Goal: Transaction & Acquisition: Purchase product/service

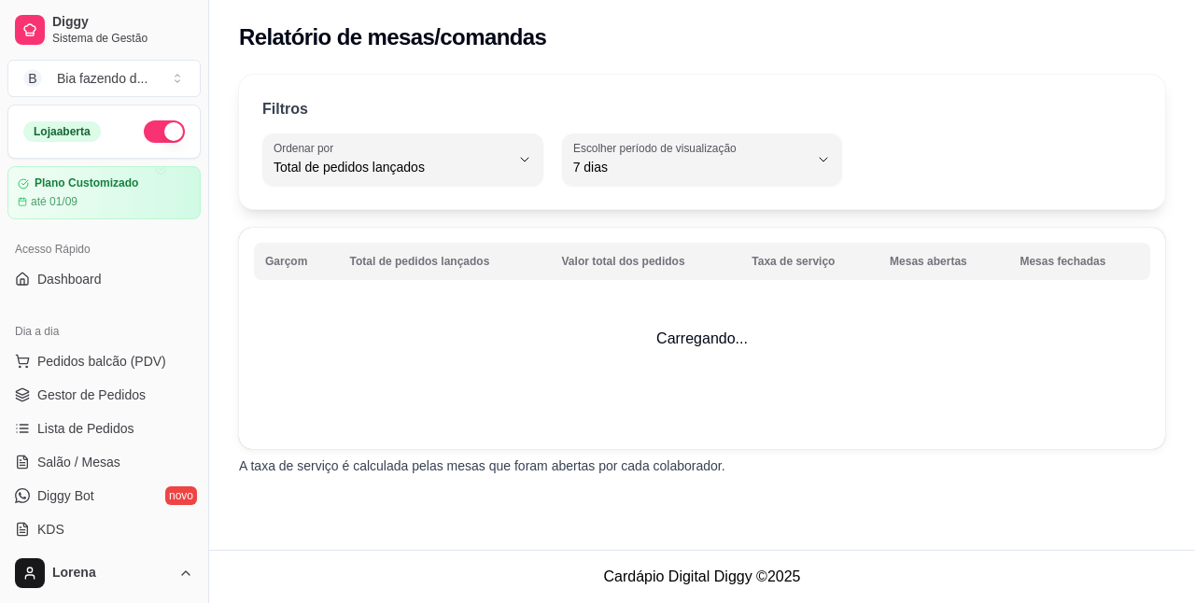
select select "TOTAL_OF_ORDERS"
select select "7"
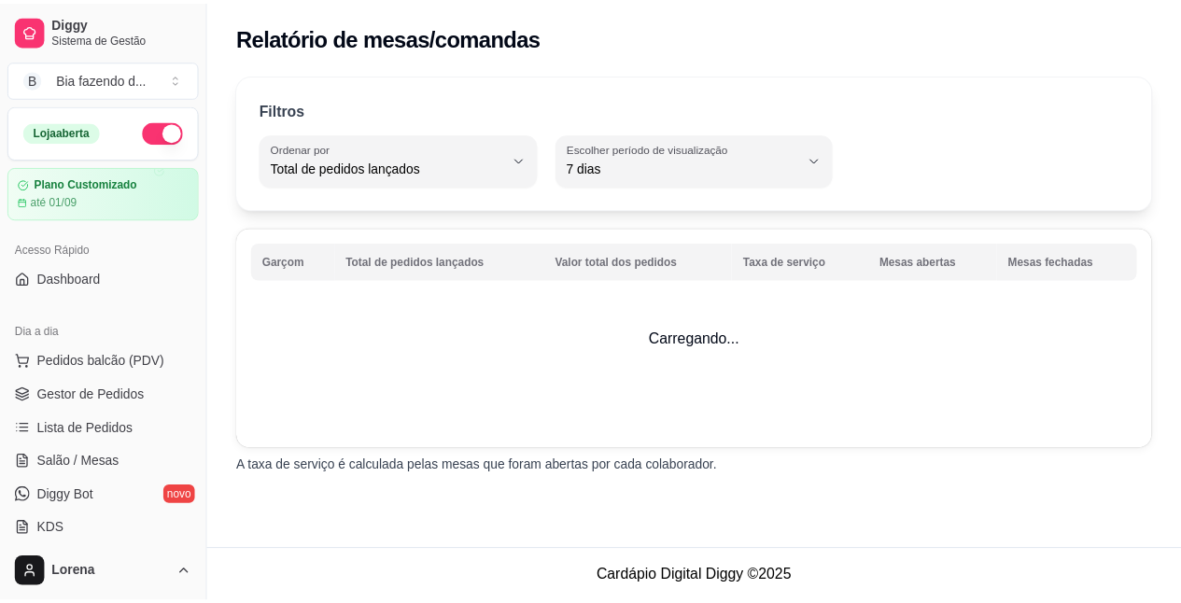
scroll to position [551, 0]
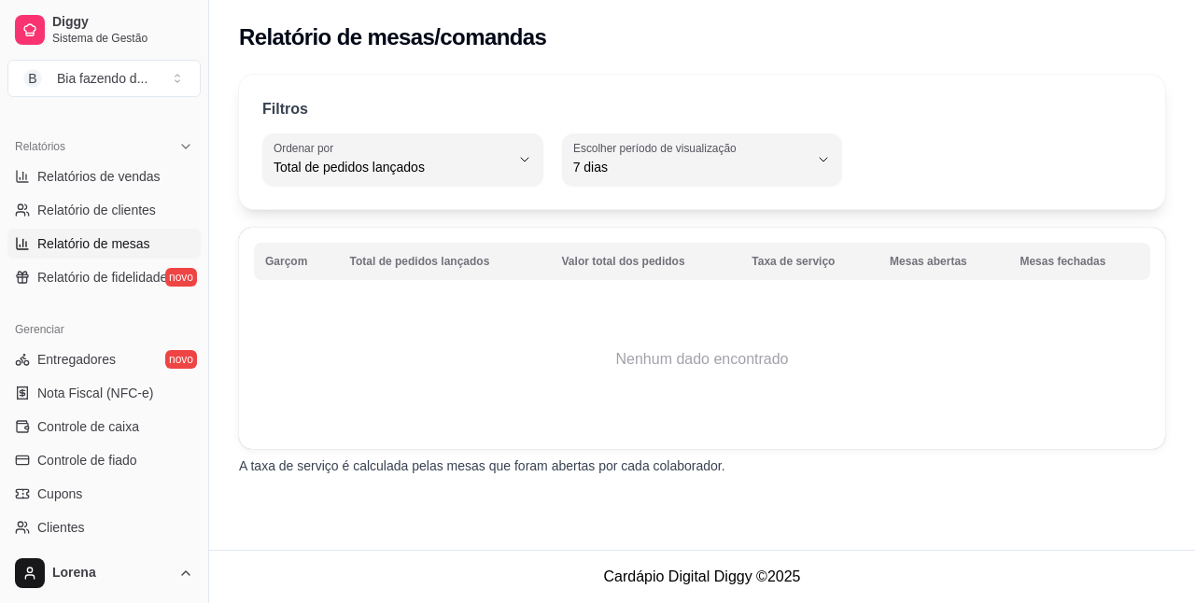
click at [34, 239] on link "Relatório de mesas" at bounding box center [103, 244] width 193 height 30
click at [138, 426] on link "Controle de caixa" at bounding box center [103, 427] width 193 height 30
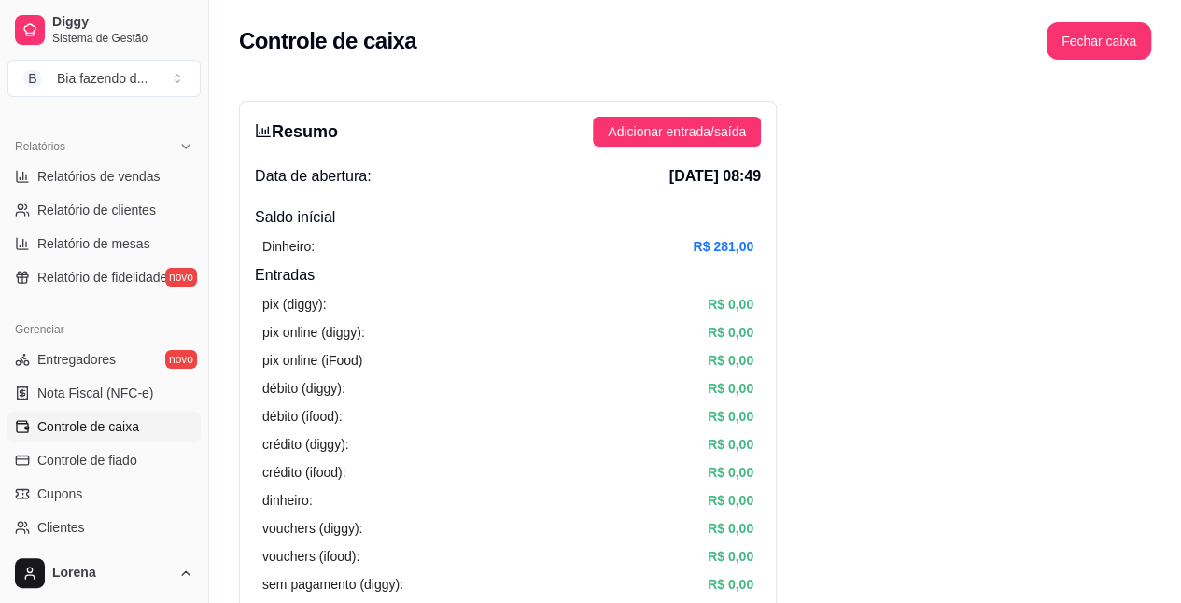
click at [204, 108] on button "Toggle Sidebar" at bounding box center [208, 301] width 15 height 603
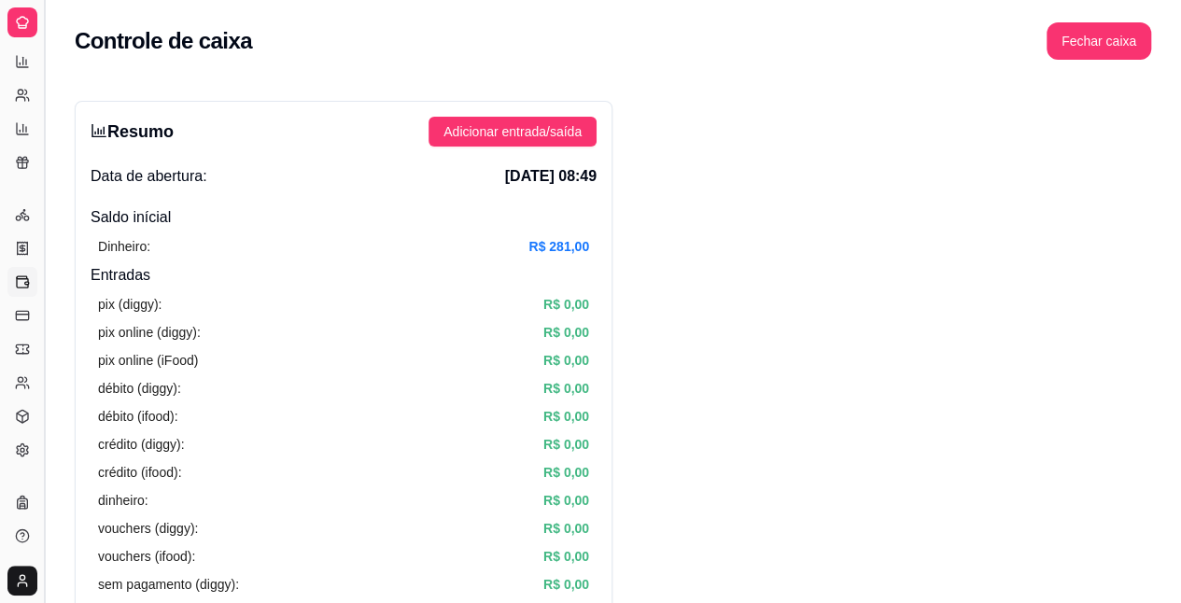
scroll to position [364, 0]
drag, startPoint x: 204, startPoint y: 108, endPoint x: 50, endPoint y: 200, distance: 179.2
click at [50, 200] on button "Toggle Sidebar" at bounding box center [43, 301] width 15 height 603
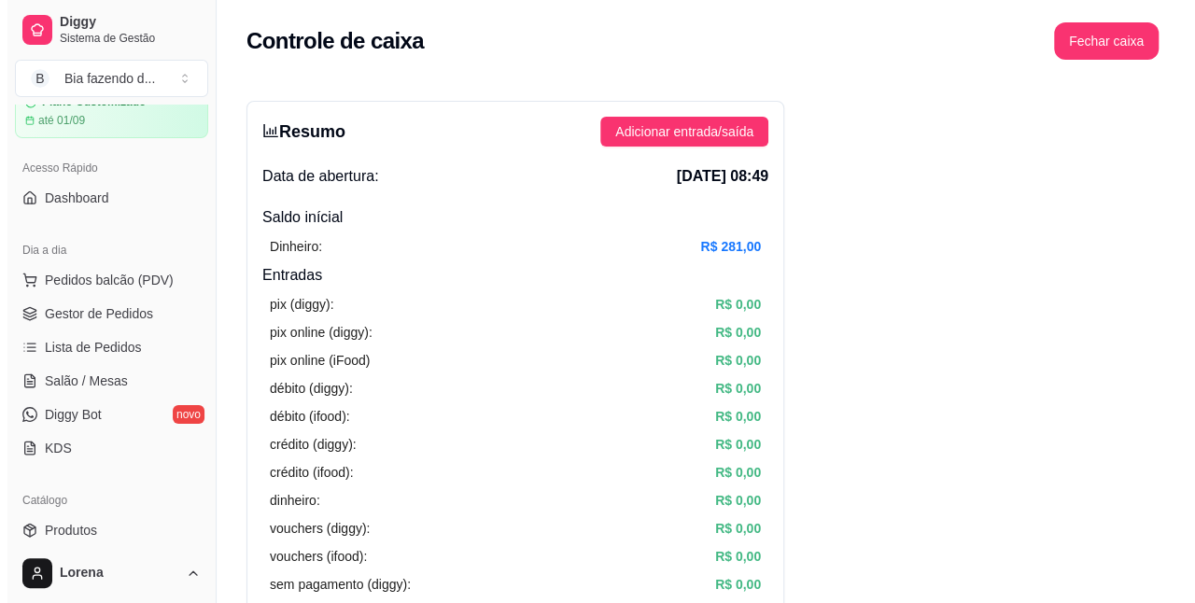
scroll to position [73, 0]
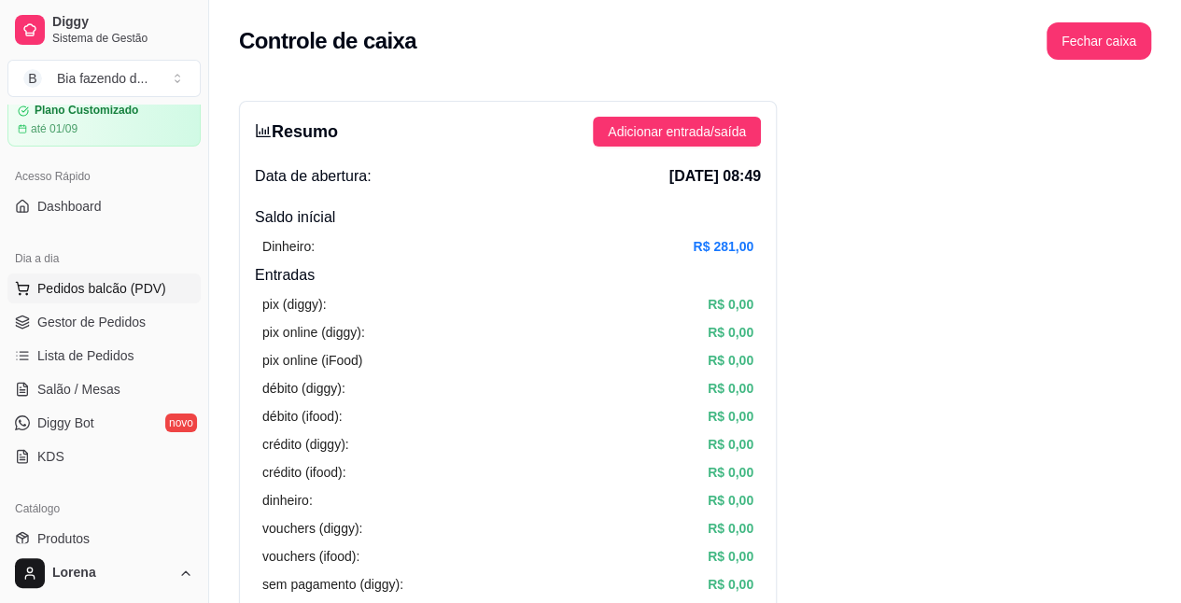
click at [122, 279] on span "Pedidos balcão (PDV)" at bounding box center [101, 288] width 129 height 19
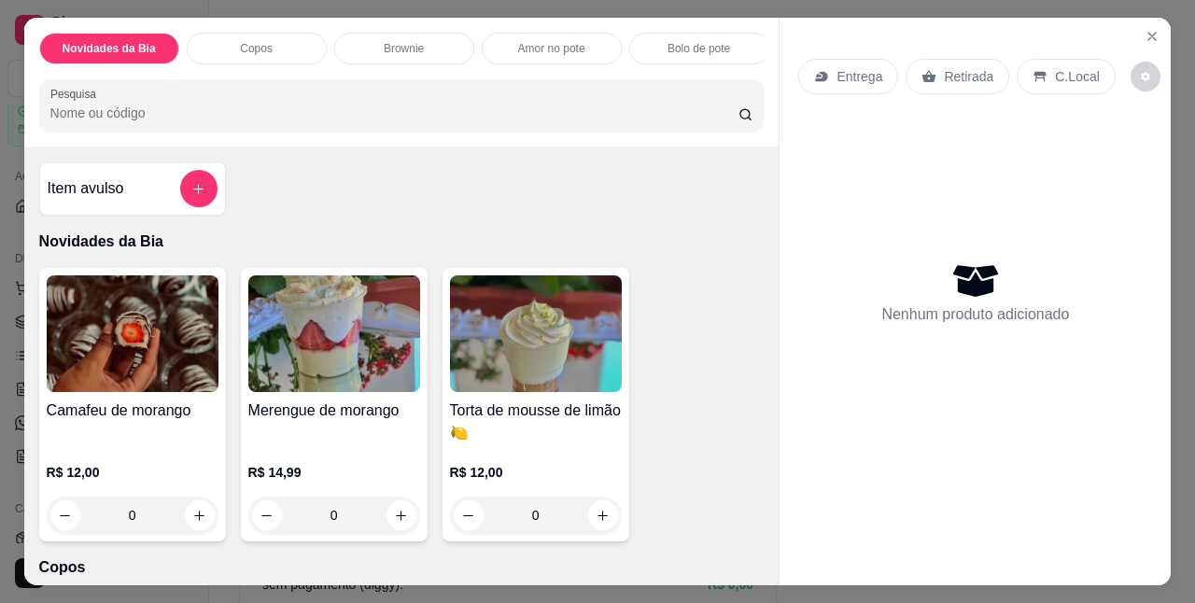
click at [518, 41] on p "Amor no pote" at bounding box center [551, 48] width 67 height 15
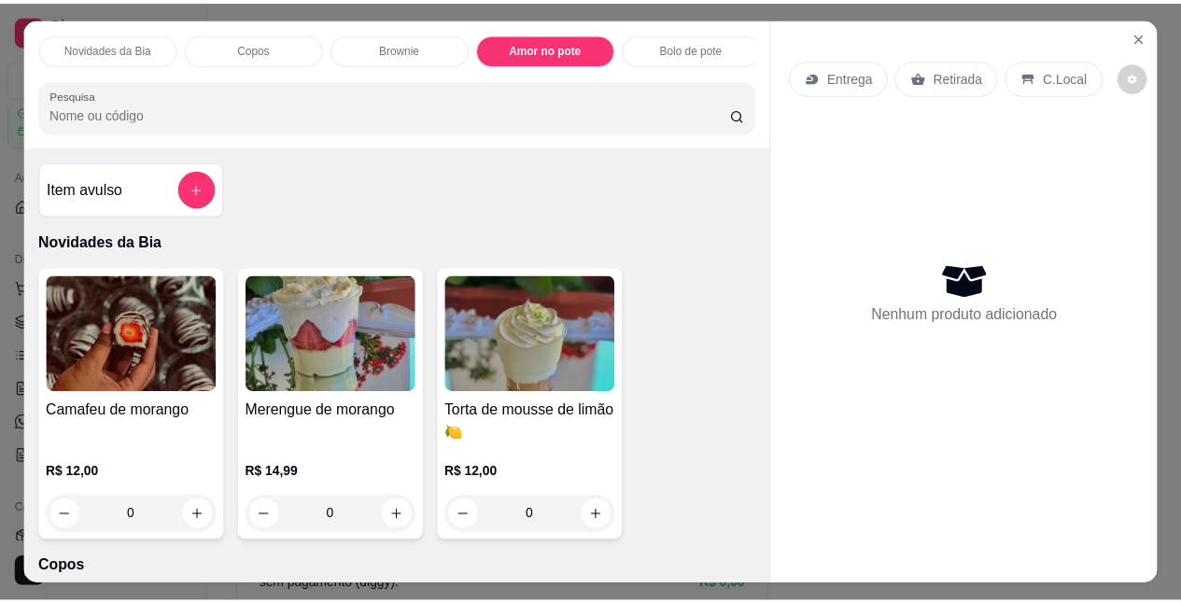
scroll to position [49, 0]
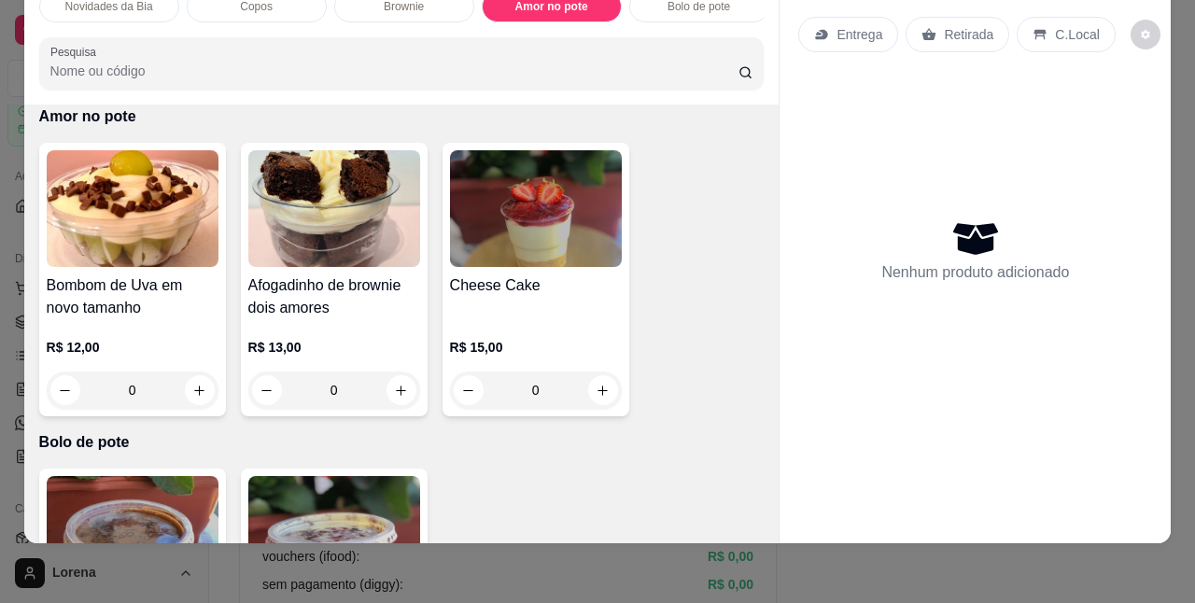
click at [371, 497] on img at bounding box center [334, 534] width 172 height 117
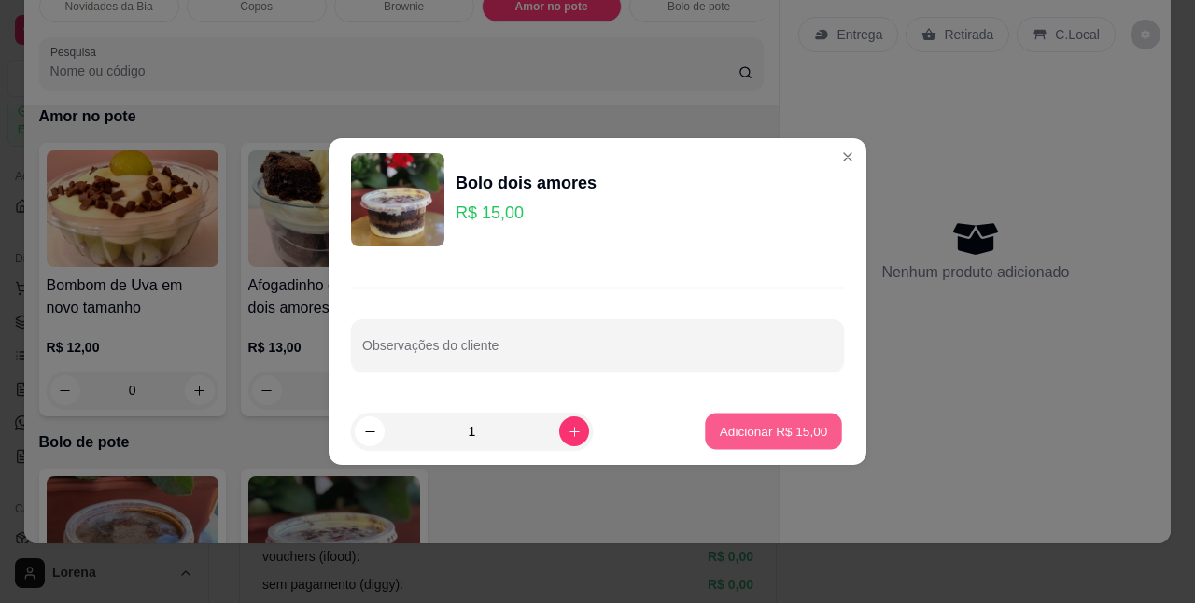
click at [757, 420] on button "Adicionar R$ 15,00" at bounding box center [773, 432] width 137 height 36
type input "1"
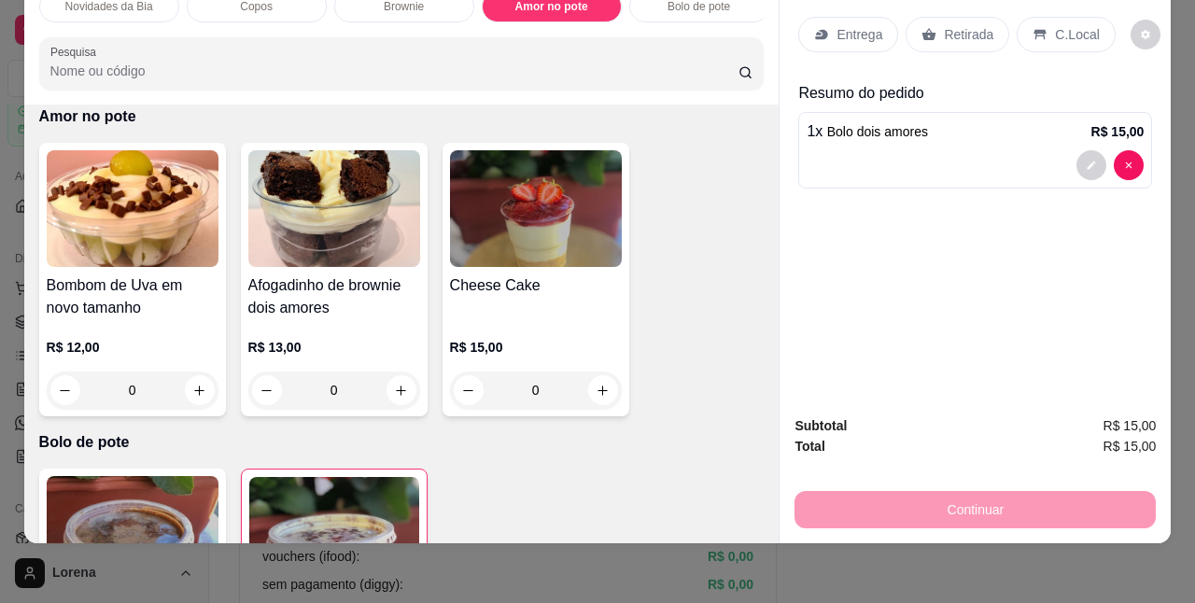
click at [1055, 25] on p "C.Local" at bounding box center [1077, 34] width 44 height 19
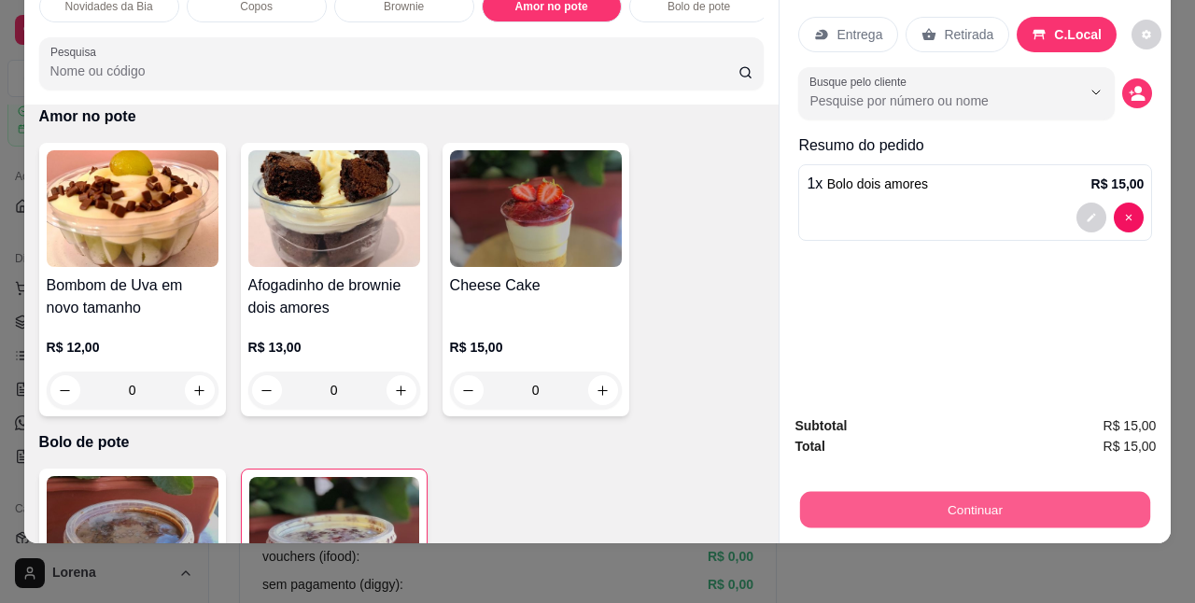
click at [937, 491] on button "Continuar" at bounding box center [975, 509] width 350 height 36
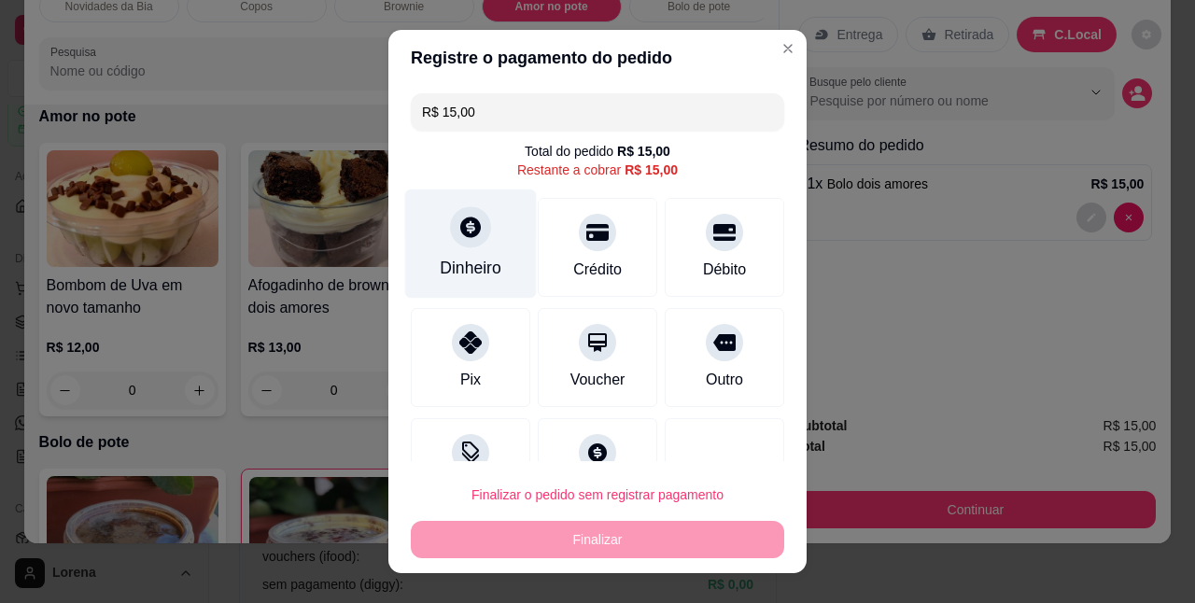
click at [472, 254] on div "Dinheiro" at bounding box center [471, 244] width 132 height 109
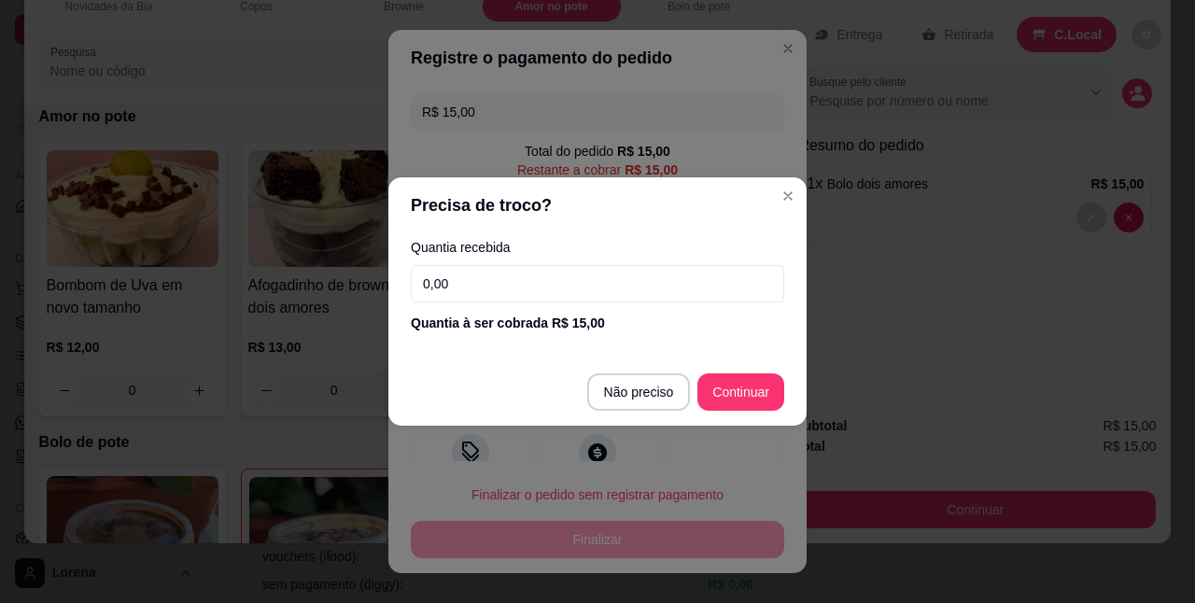
click at [476, 281] on input "0,00" at bounding box center [597, 283] width 373 height 37
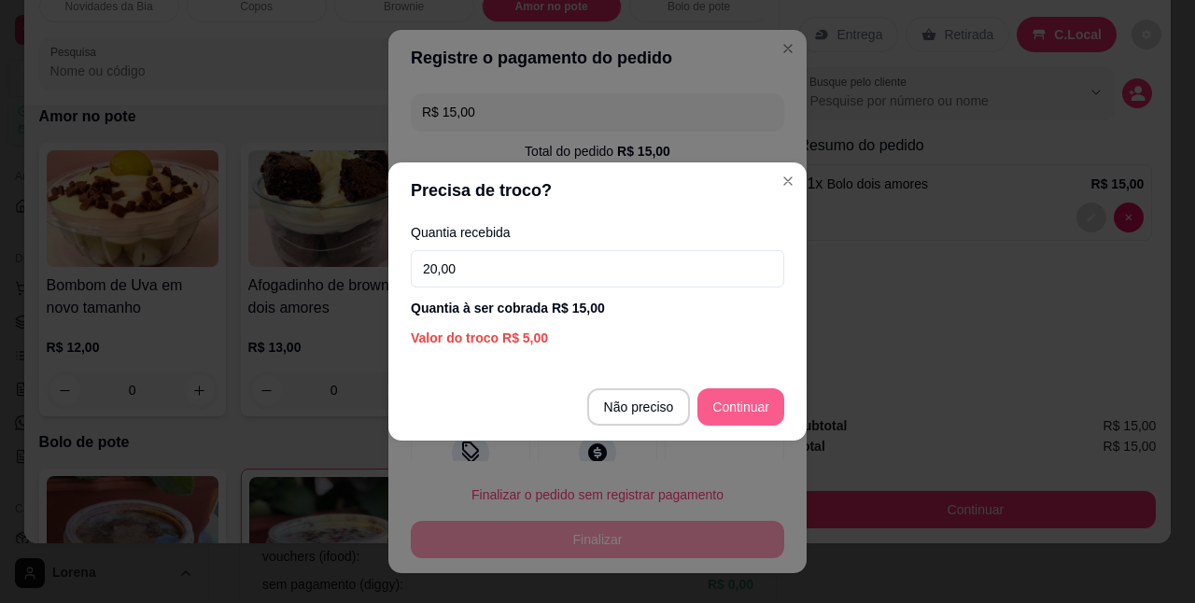
type input "20,00"
type input "R$ 0,00"
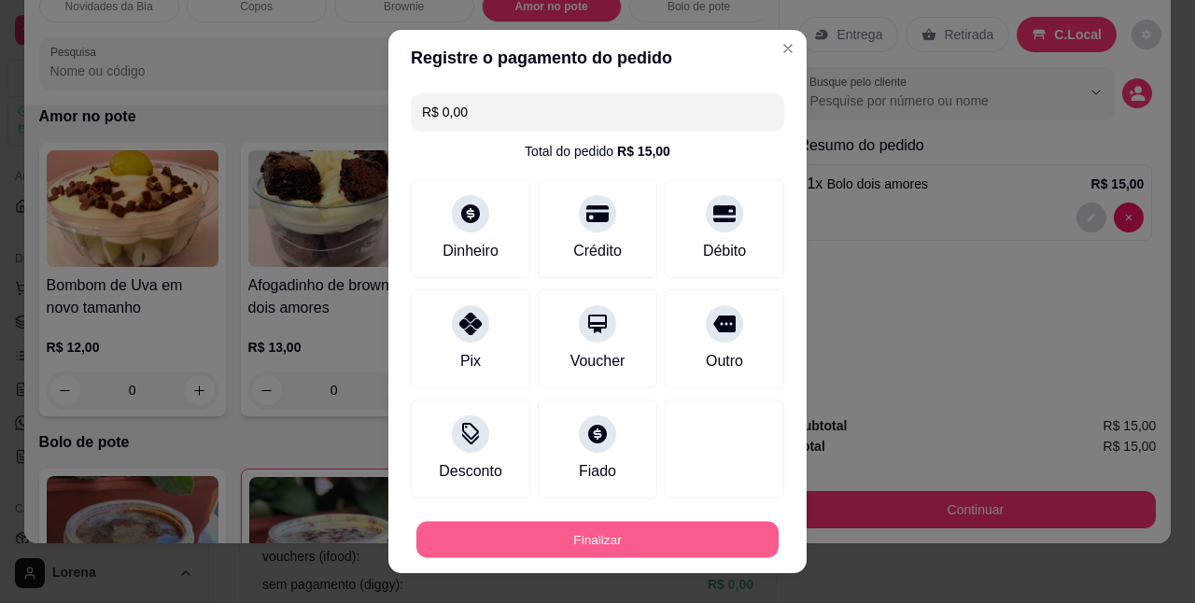
click at [685, 544] on button "Finalizar" at bounding box center [597, 539] width 362 height 36
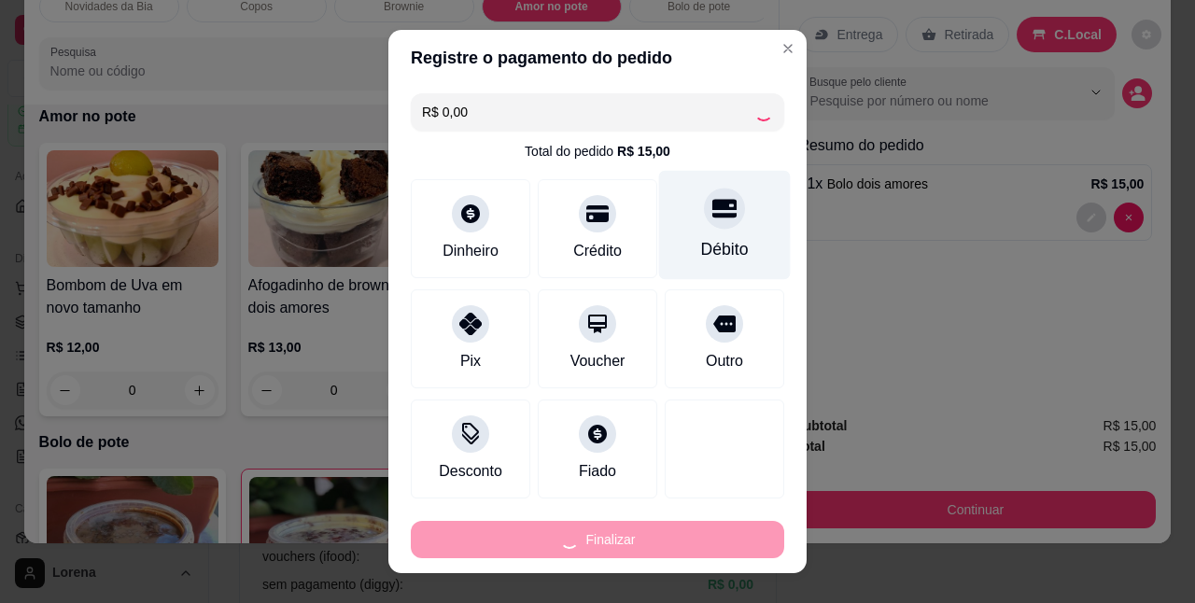
type input "0"
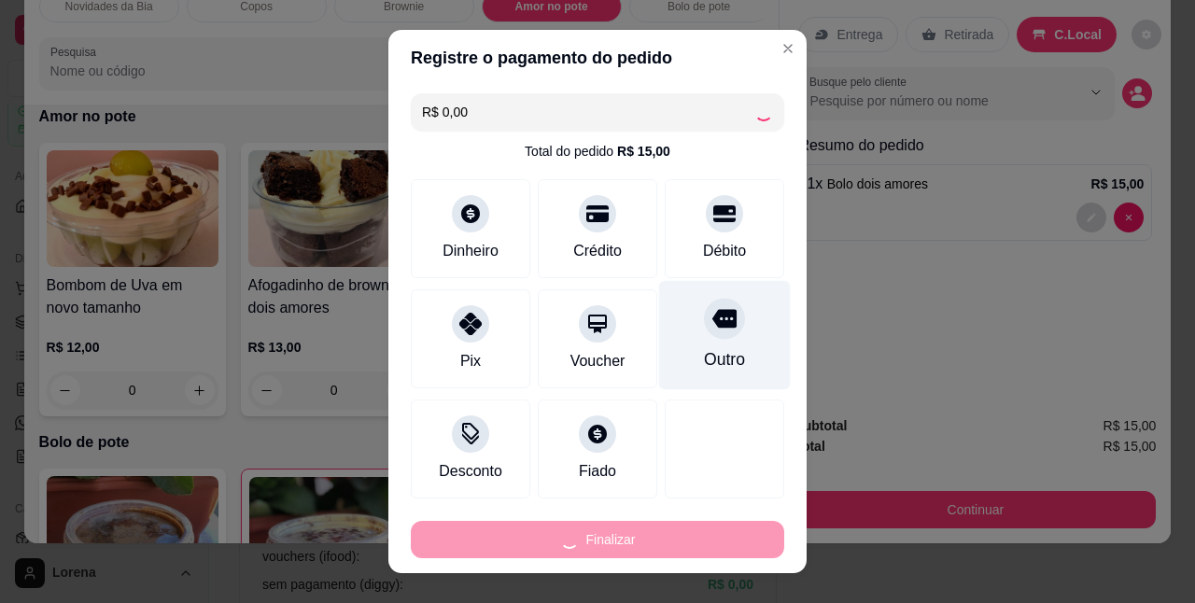
type input "-R$ 15,00"
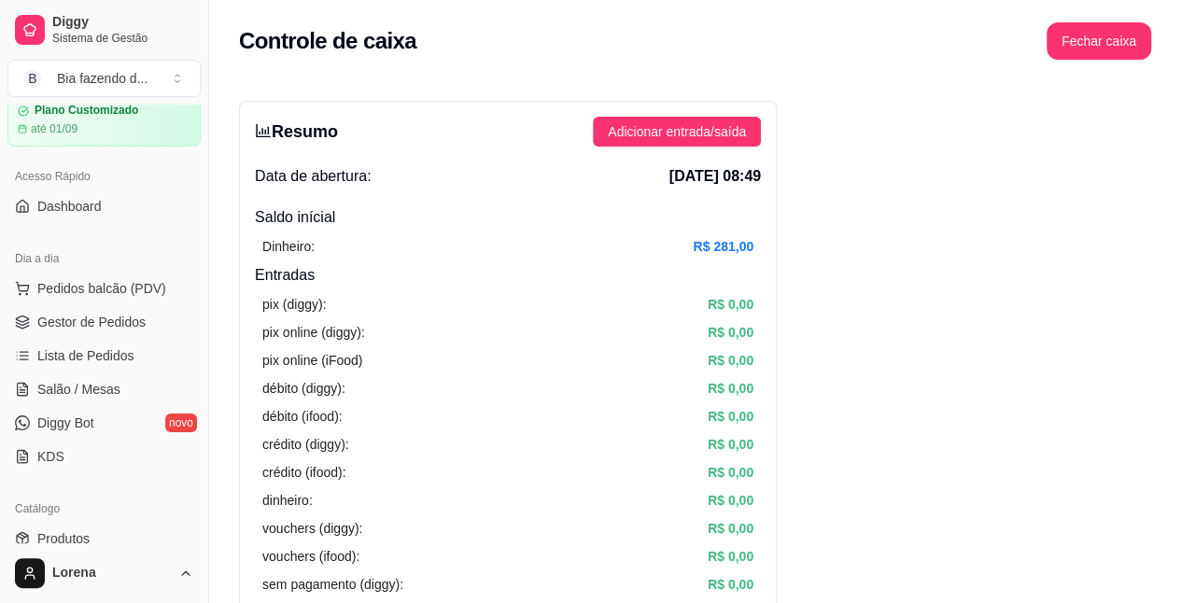
click at [946, 39] on div "Controle de caixa Fechar caixa" at bounding box center [695, 40] width 912 height 37
